Goal: Transaction & Acquisition: Purchase product/service

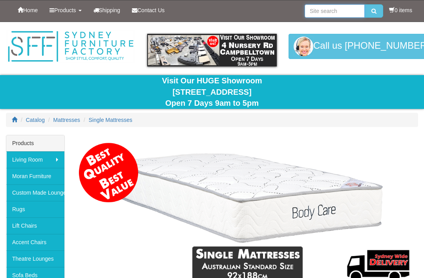
click at [314, 8] on input "search" at bounding box center [335, 10] width 60 height 13
type input "Overlays"
click at [372, 11] on button "submit" at bounding box center [374, 10] width 18 height 13
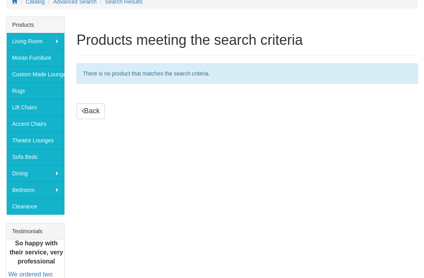
scroll to position [118, 0]
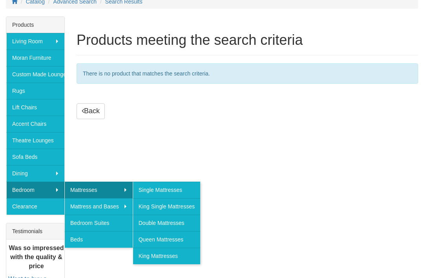
click at [180, 204] on link "King Single Mattresses" at bounding box center [167, 206] width 68 height 16
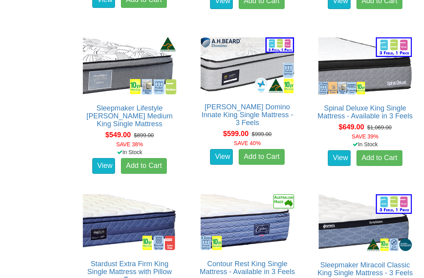
scroll to position [885, 0]
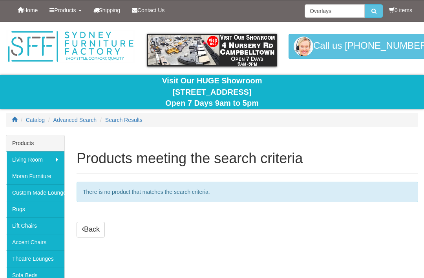
scroll to position [143, 0]
